Goal: Book appointment/travel/reservation

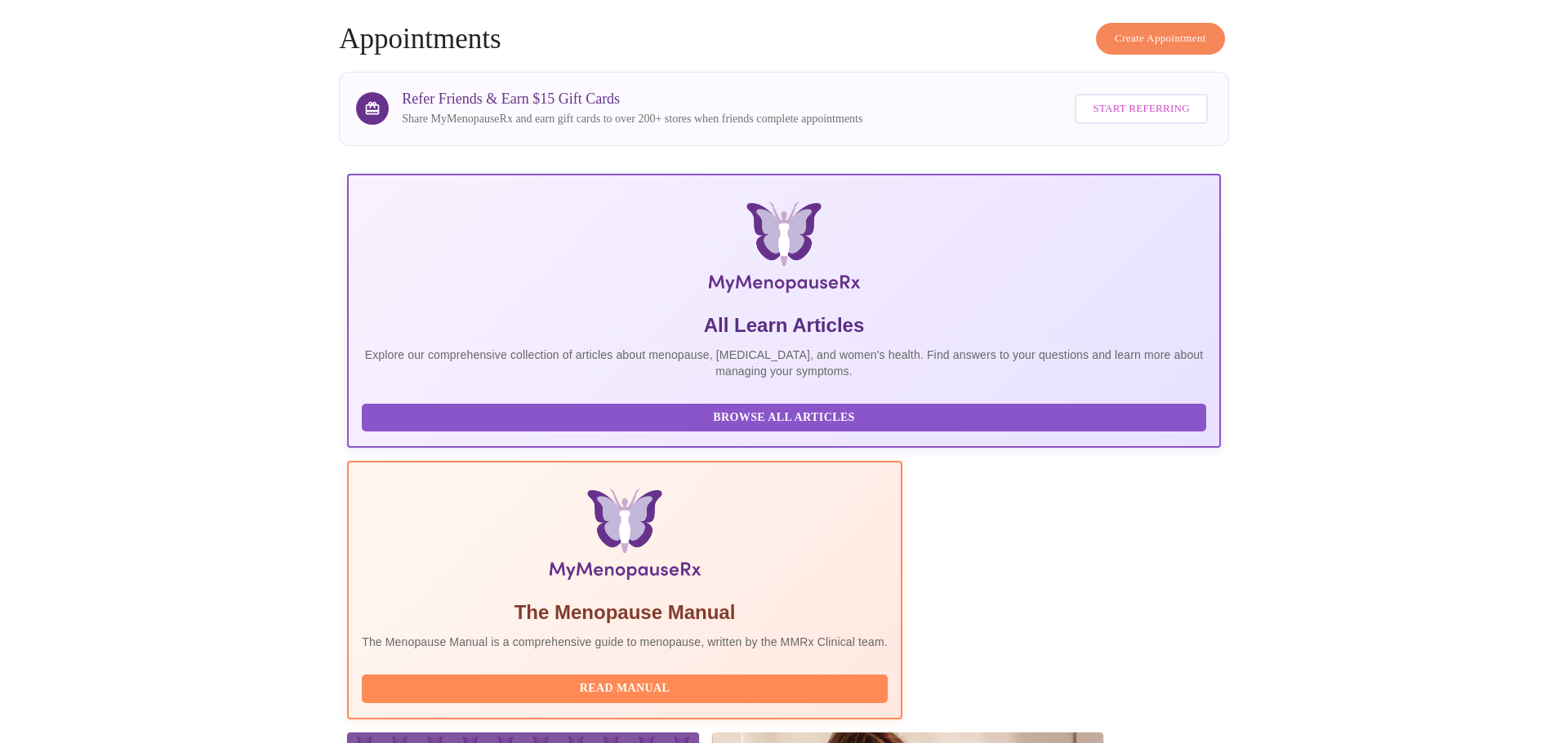
scroll to position [295, 0]
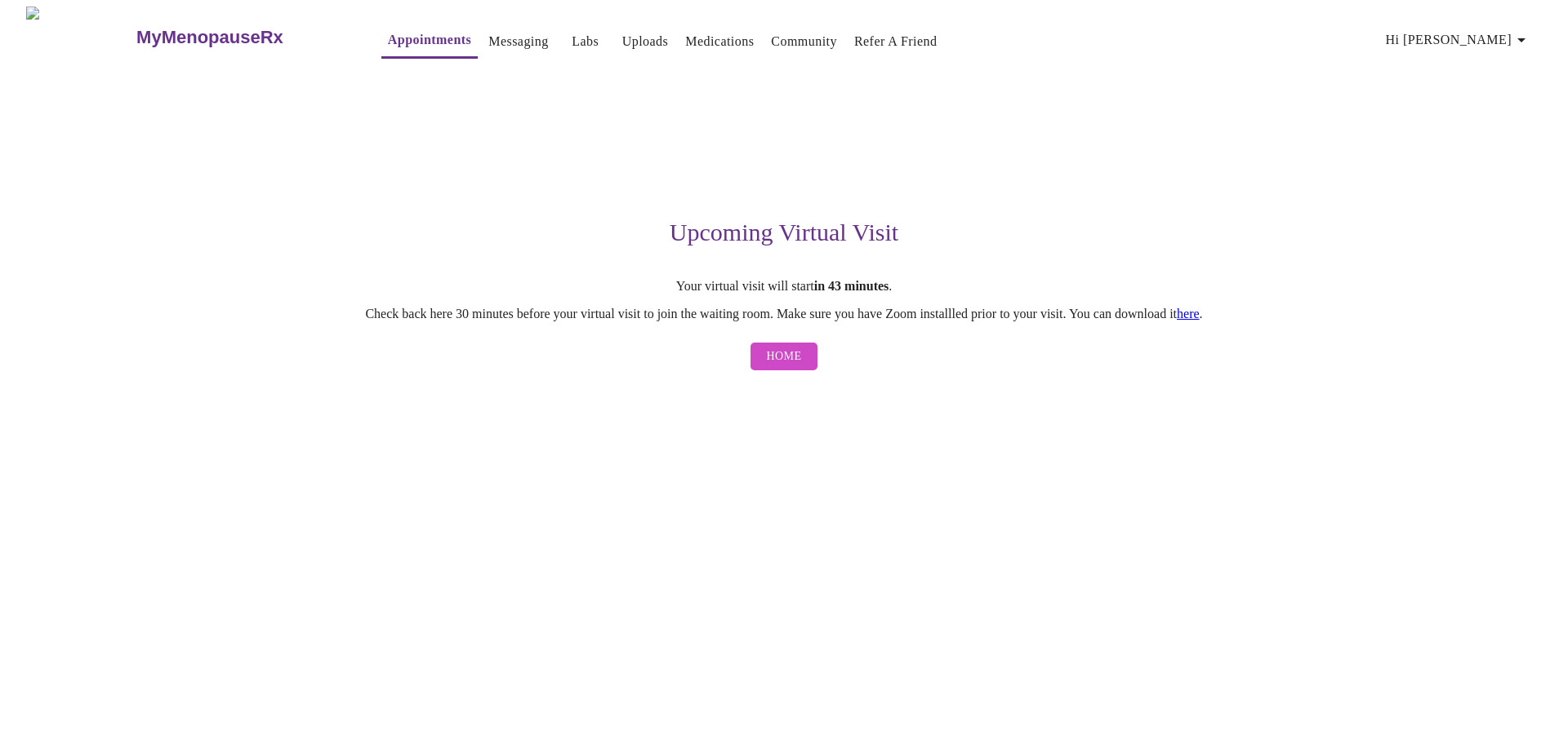
click at [784, 359] on span "Home" at bounding box center [784, 357] width 35 height 21
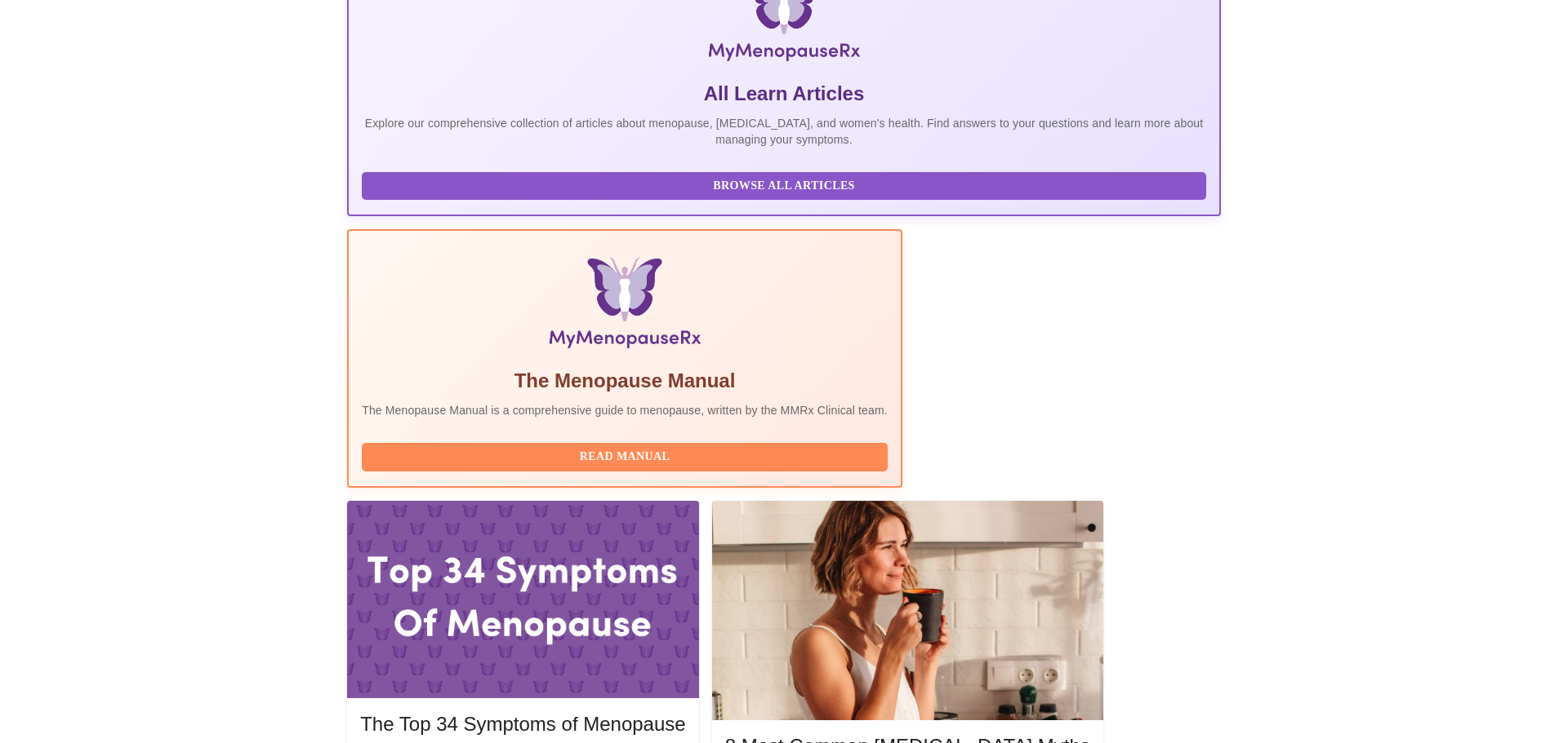
scroll to position [293, 0]
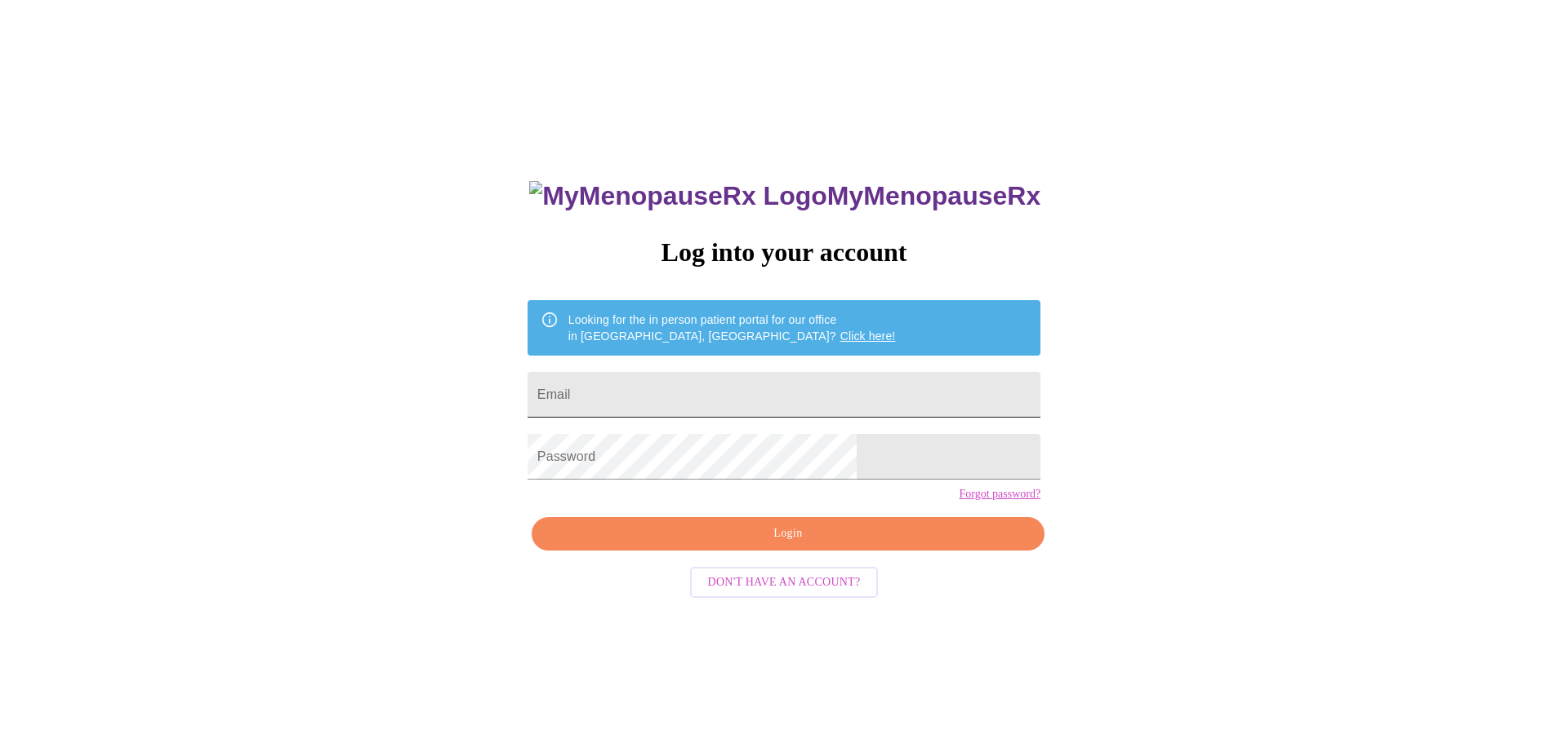
click at [678, 388] on input "Email" at bounding box center [784, 394] width 513 height 46
type input "amandaupdike1110@gmail.com"
click at [761, 545] on span "Login" at bounding box center [787, 534] width 475 height 21
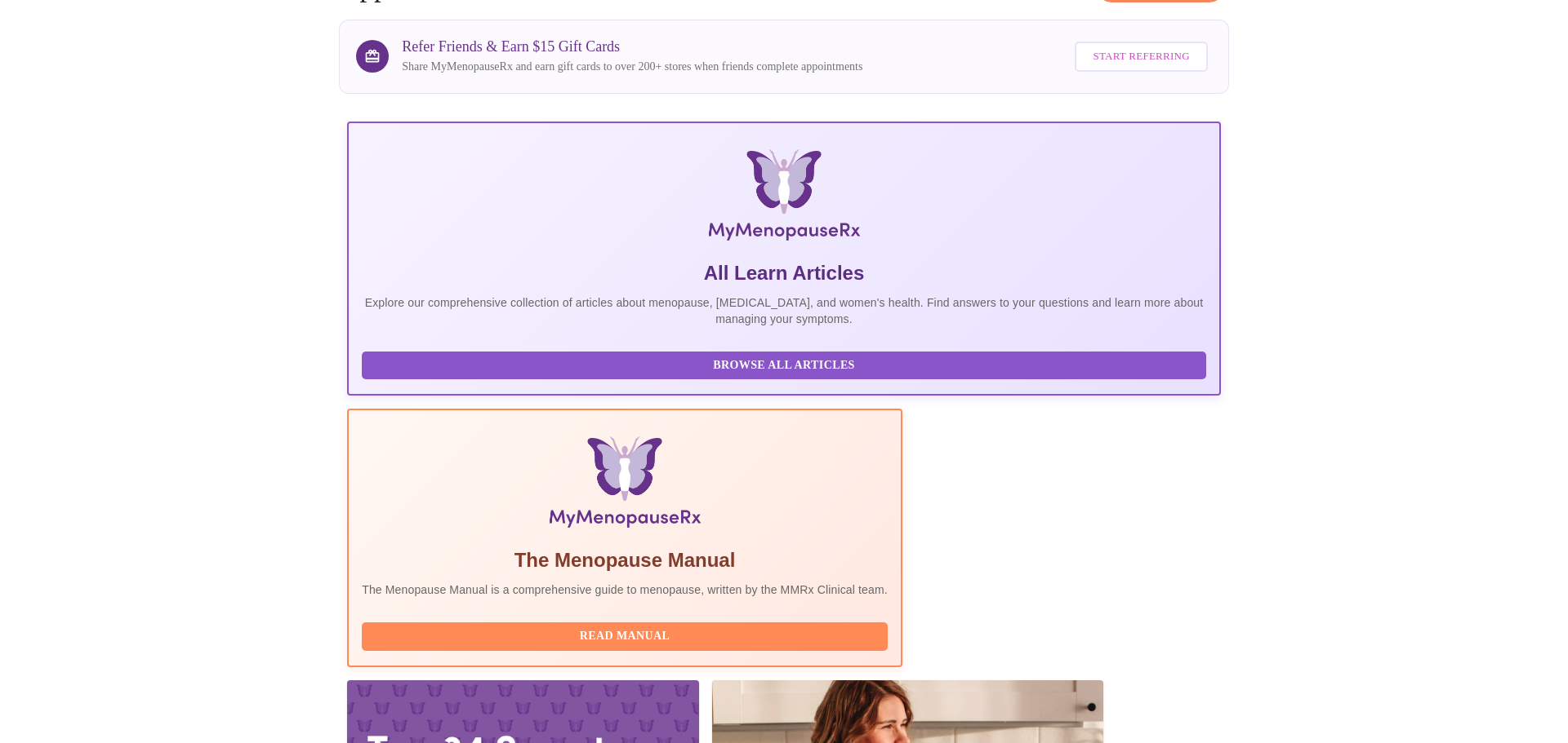
scroll to position [132, 0]
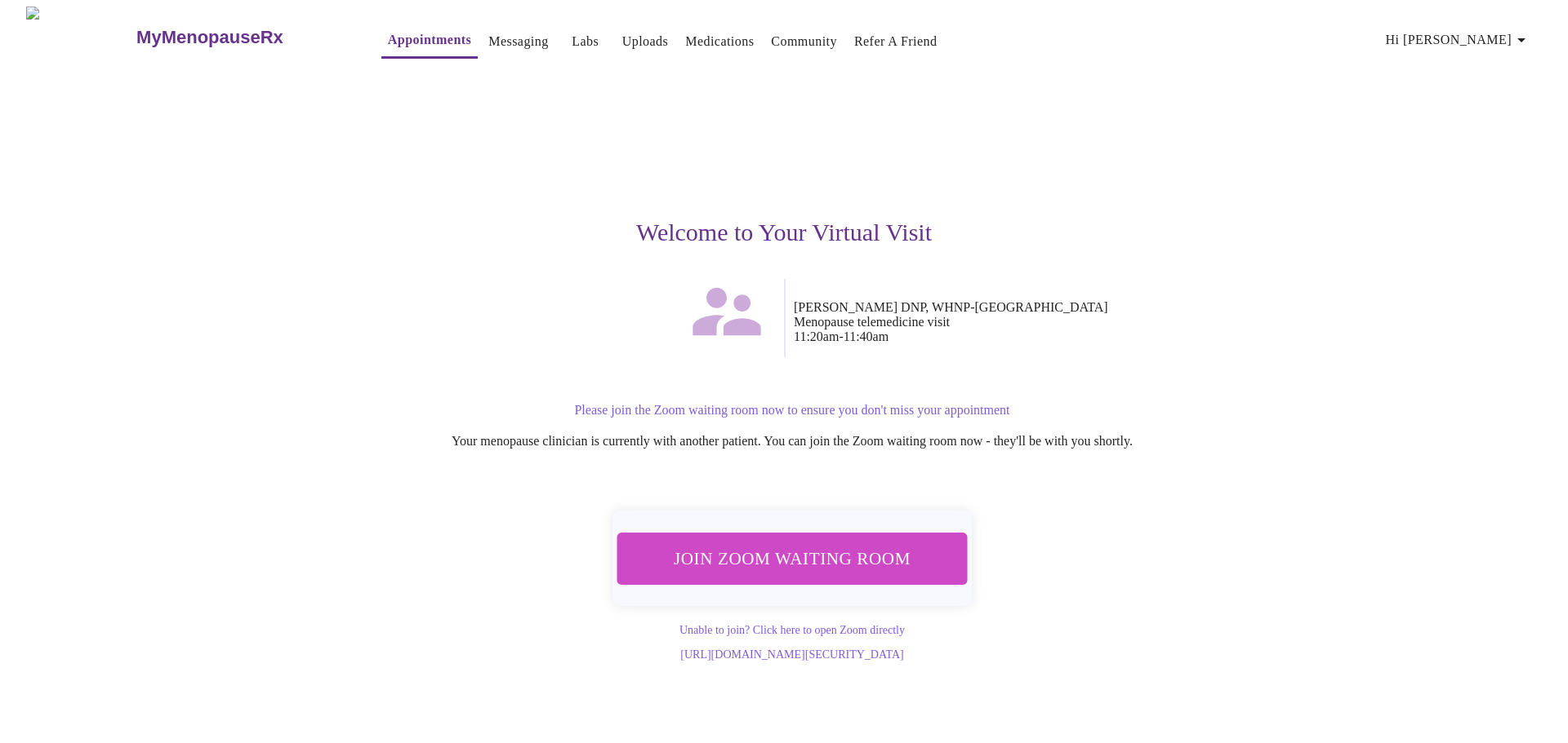
click at [832, 560] on span "Join Zoom Waiting Room" at bounding box center [792, 558] width 307 height 30
